Goal: Information Seeking & Learning: Learn about a topic

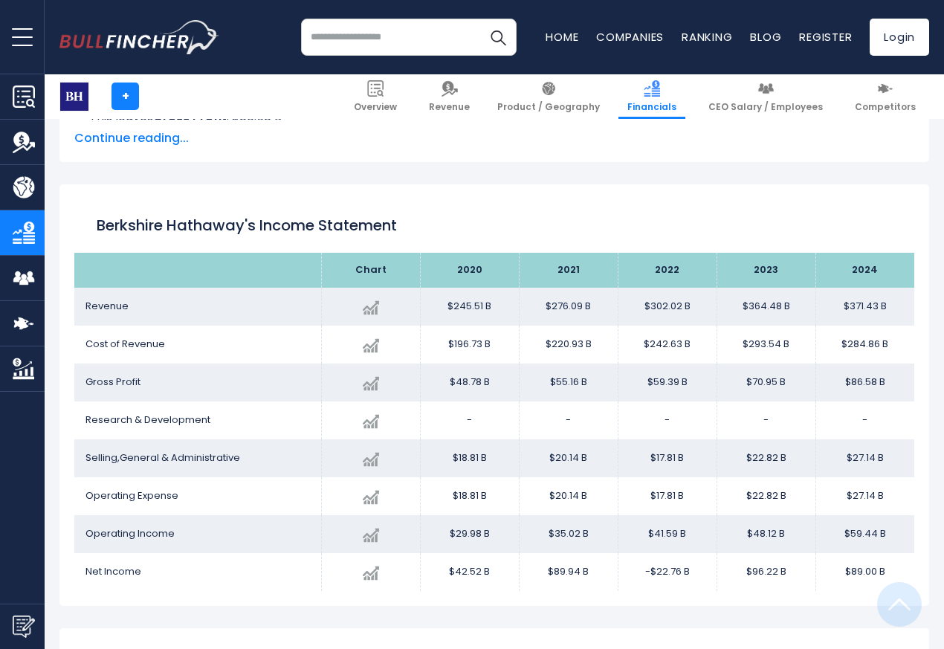
scroll to position [804, 0]
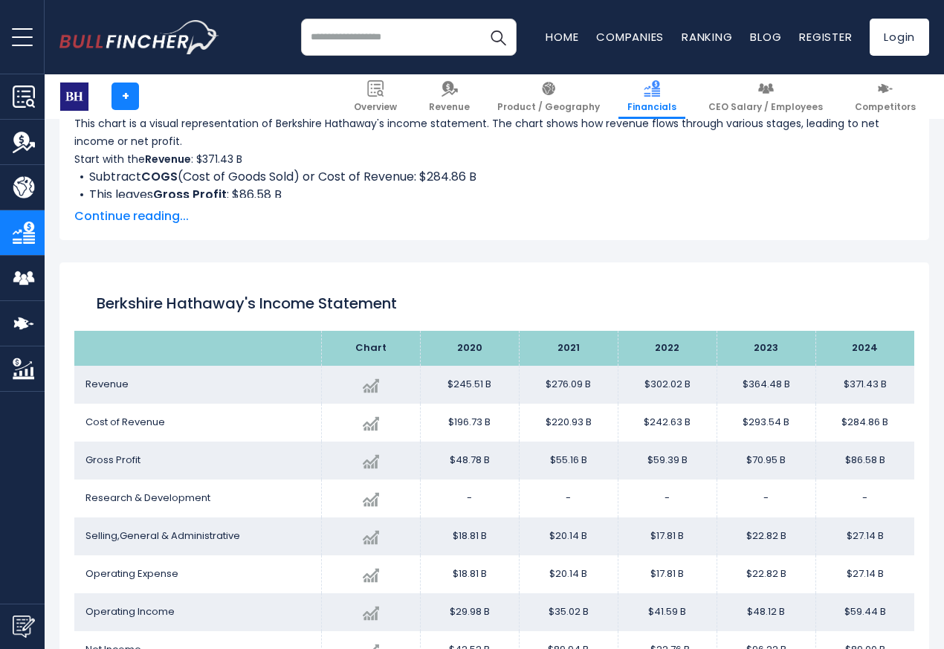
scroll to position [804, 0]
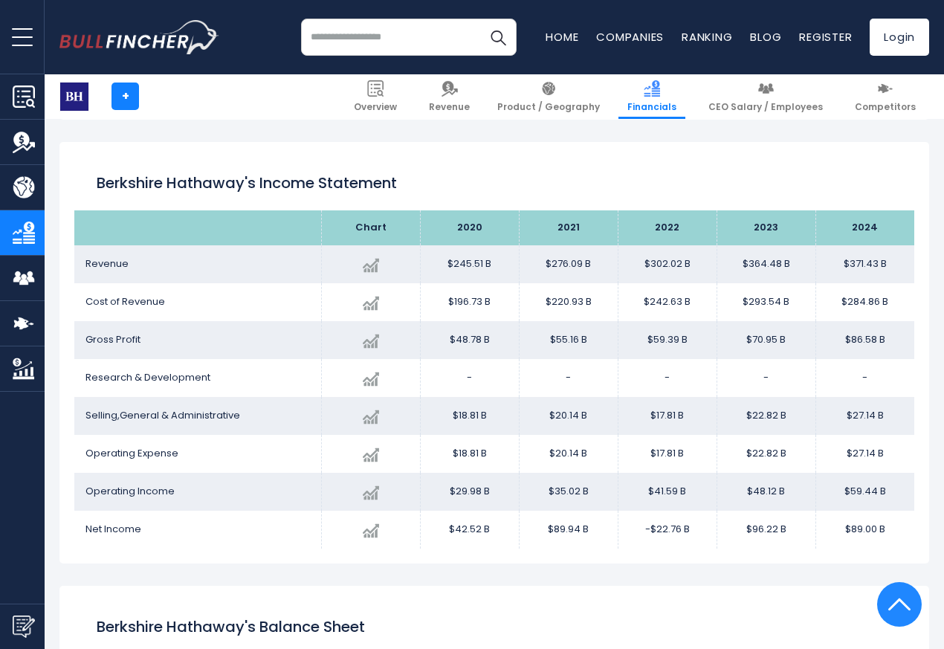
scroll to position [804, 0]
